Goal: Task Accomplishment & Management: Use online tool/utility

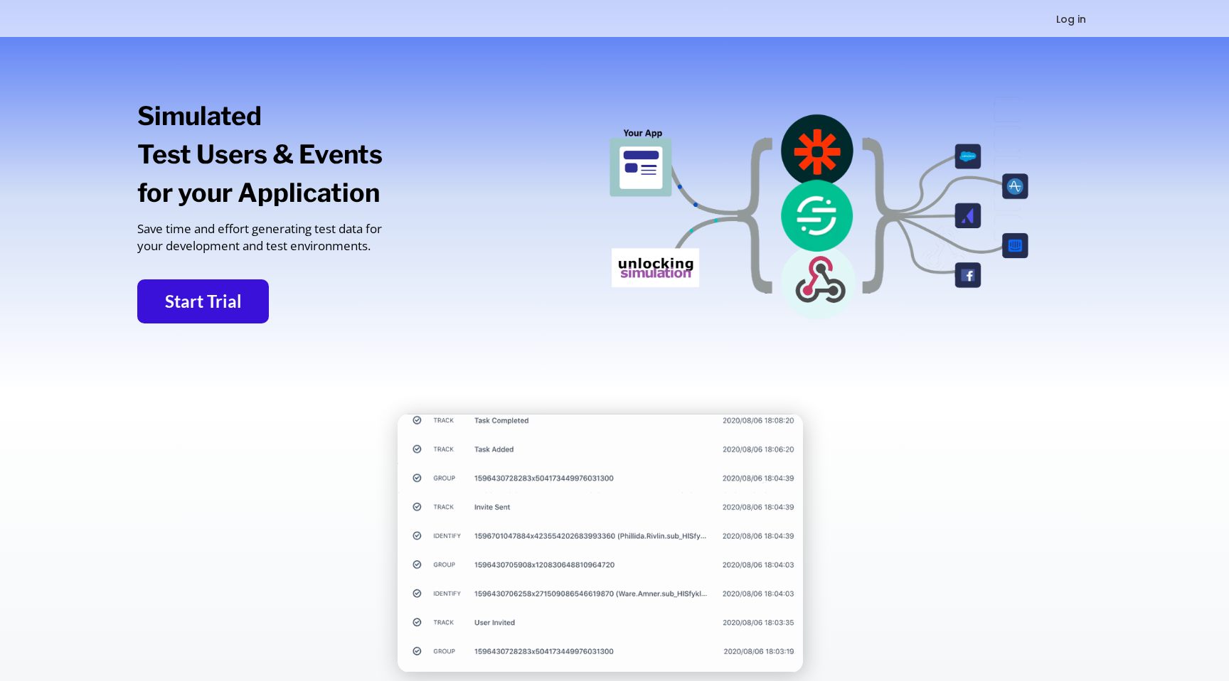
click at [1063, 15] on button "Log in" at bounding box center [1071, 19] width 83 height 18
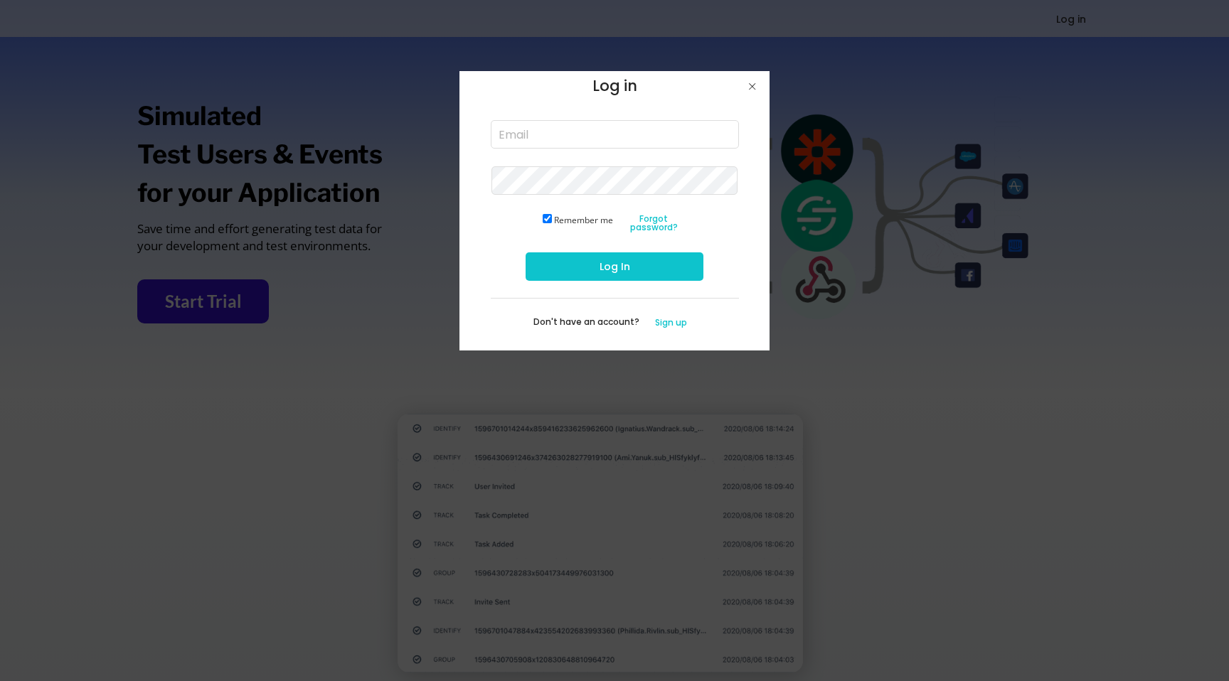
click at [513, 134] on input "email" at bounding box center [615, 134] width 248 height 28
type input "lisa@unlockinggrowth.co"
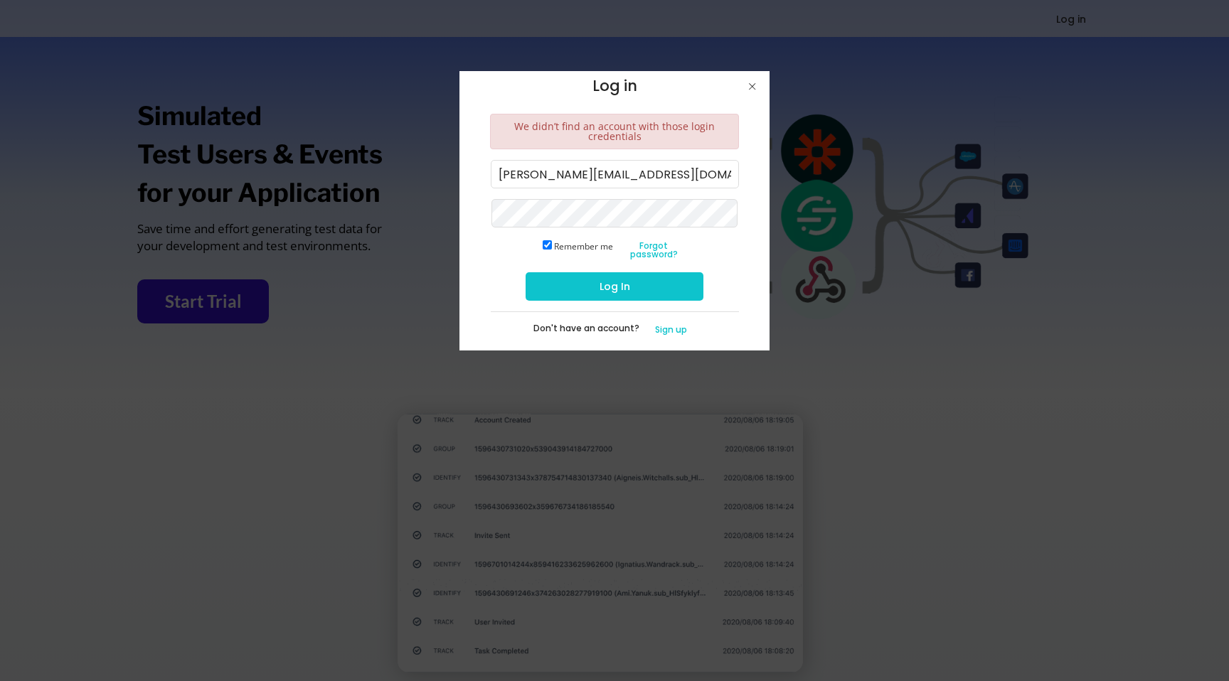
click at [592, 229] on div "Log in We didn’t find an account with those login credentials lisa@unlockinggro…" at bounding box center [614, 210] width 310 height 279
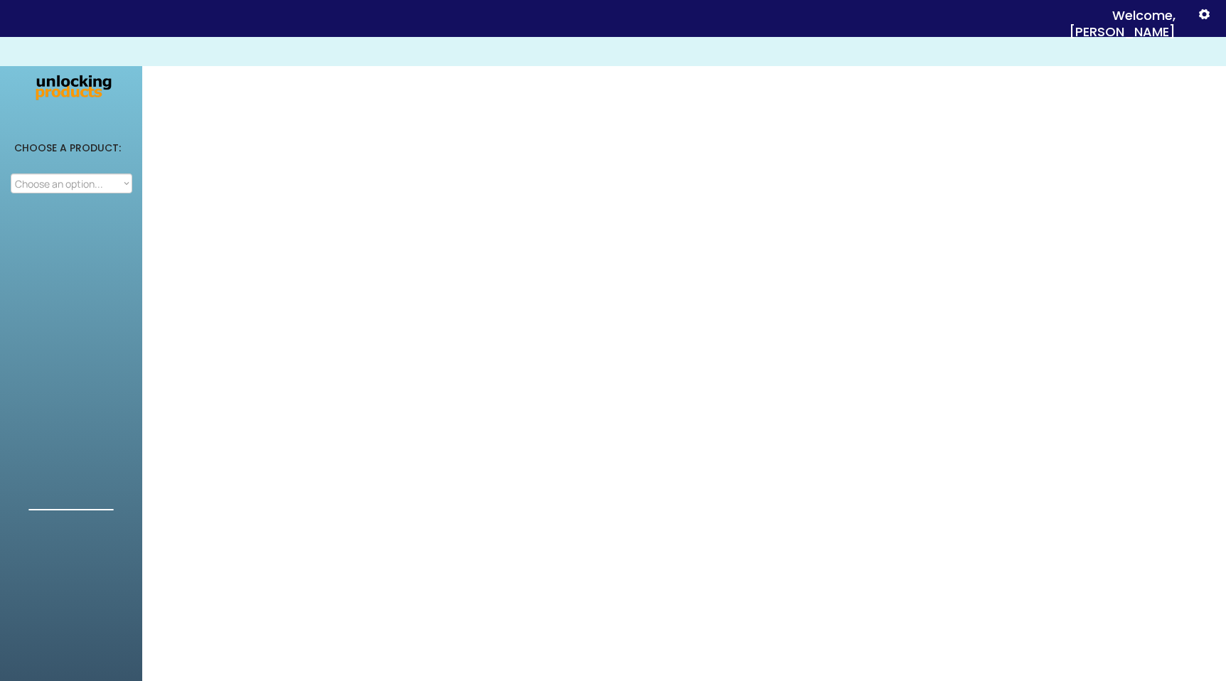
click at [65, 183] on select "Choose an option... Attribution Integration Simulation" at bounding box center [72, 184] width 122 height 20
select select ""Simulation""
click at [11, 174] on select "Choose an option... Attribution Integration Simulation" at bounding box center [72, 184] width 122 height 20
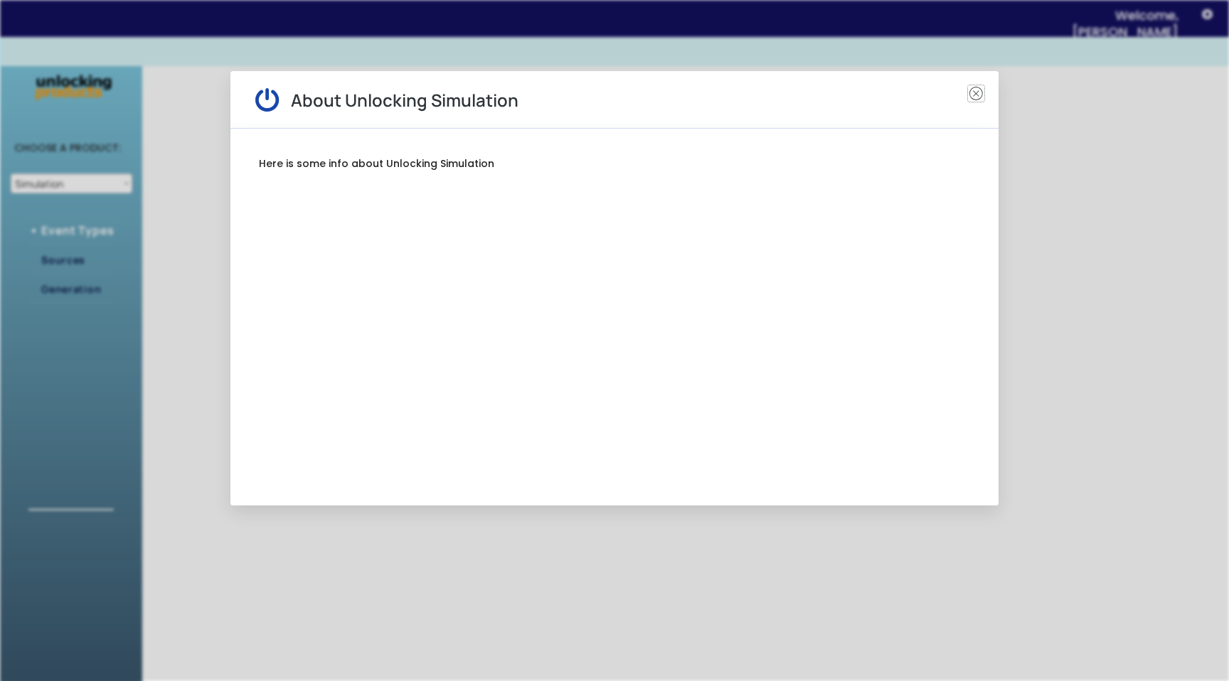
click at [976, 92] on text "" at bounding box center [976, 93] width 14 height 16
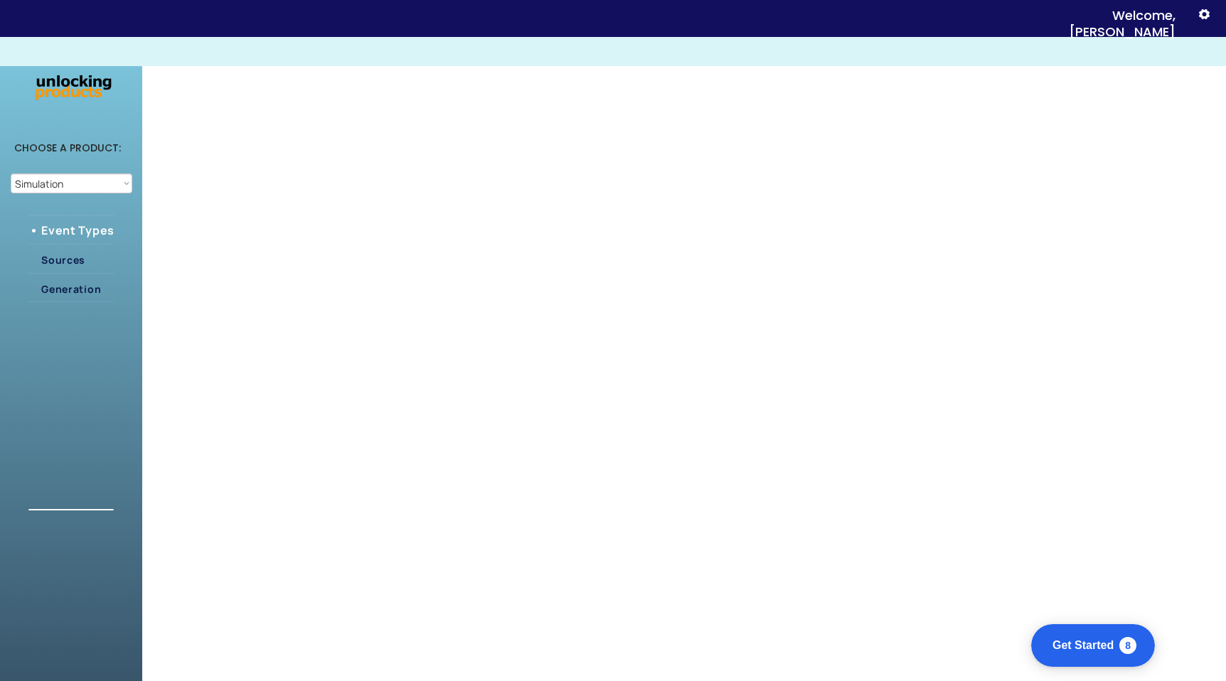
click at [58, 182] on select "Choose an option... Attribution Integration Simulation" at bounding box center [72, 184] width 122 height 20
click at [11, 174] on select "Choose an option... Attribution Integration Simulation" at bounding box center [72, 184] width 122 height 20
click at [60, 265] on div "Sources" at bounding box center [83, 260] width 85 height 11
click at [68, 284] on div "Generation" at bounding box center [83, 289] width 85 height 11
click at [70, 236] on div "Event Types" at bounding box center [83, 230] width 85 height 11
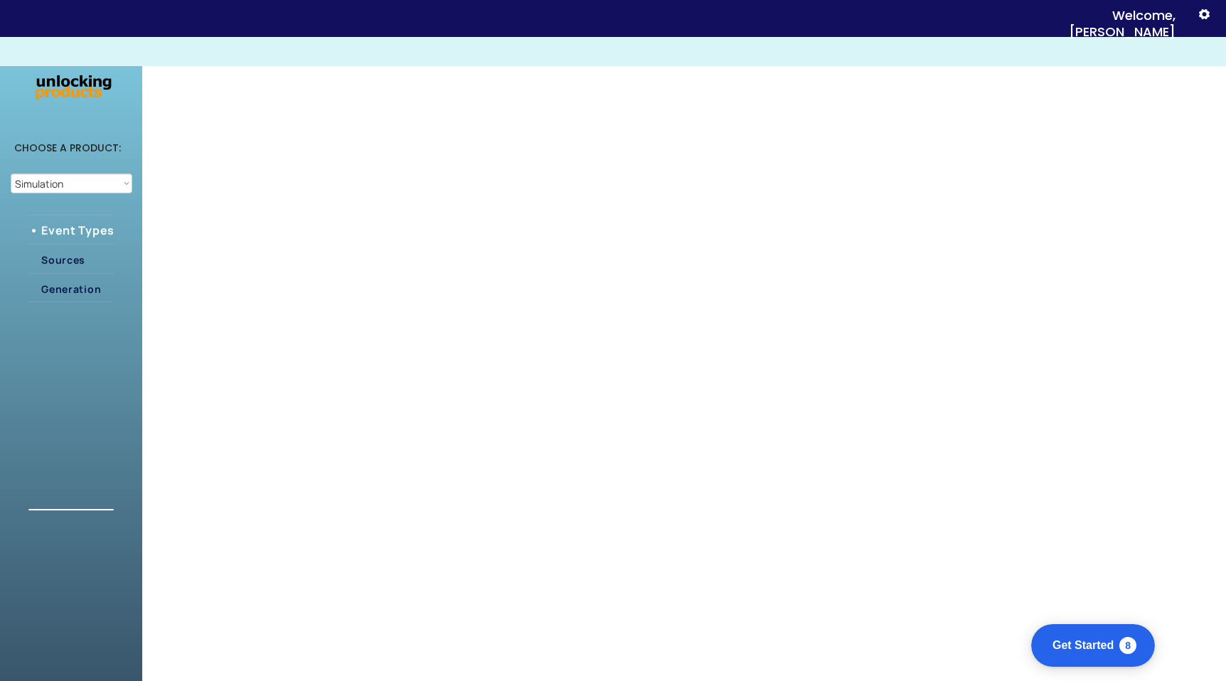
select select ""Simulation""
click at [1047, 640] on div "Get Started 8 uncompleted tasks" at bounding box center [1092, 645] width 122 height 17
